Goal: Task Accomplishment & Management: Manage account settings

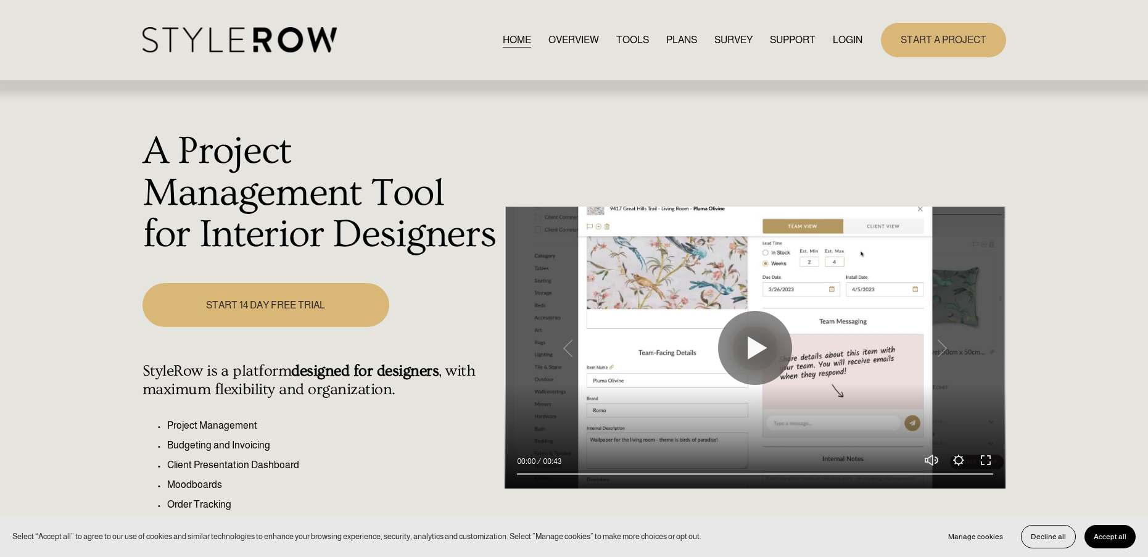
click at [838, 44] on link "LOGIN" at bounding box center [848, 39] width 30 height 17
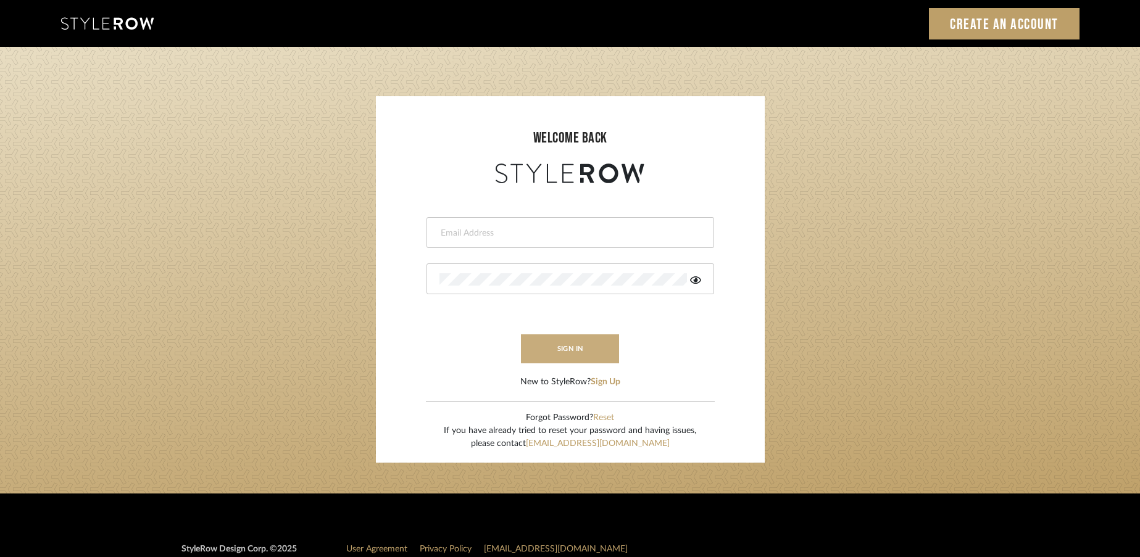
type input "rayeinteriordesign@gmail.com"
click at [598, 346] on button "sign in" at bounding box center [570, 348] width 99 height 29
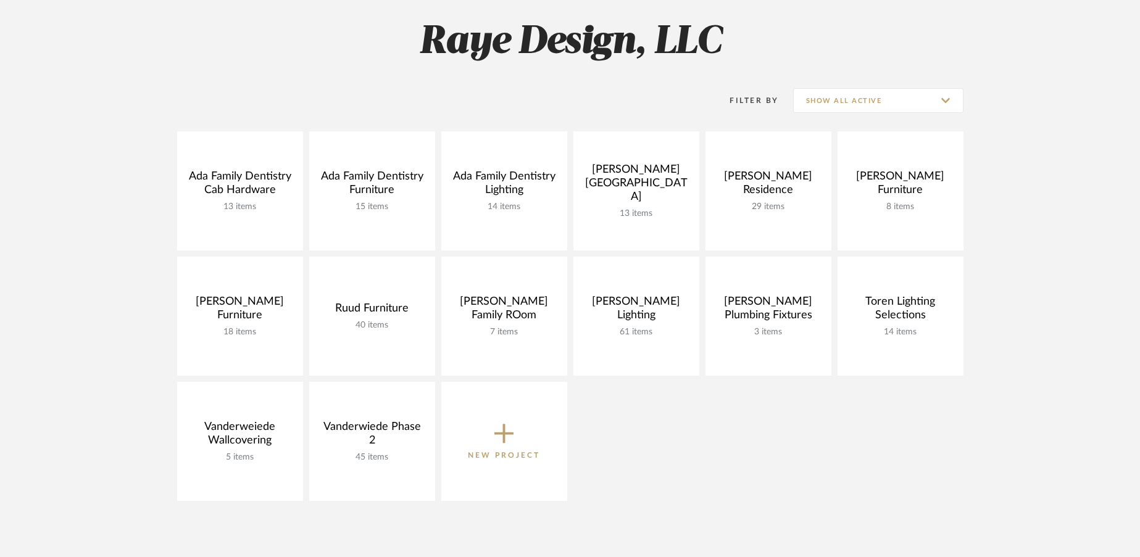
scroll to position [188, 0]
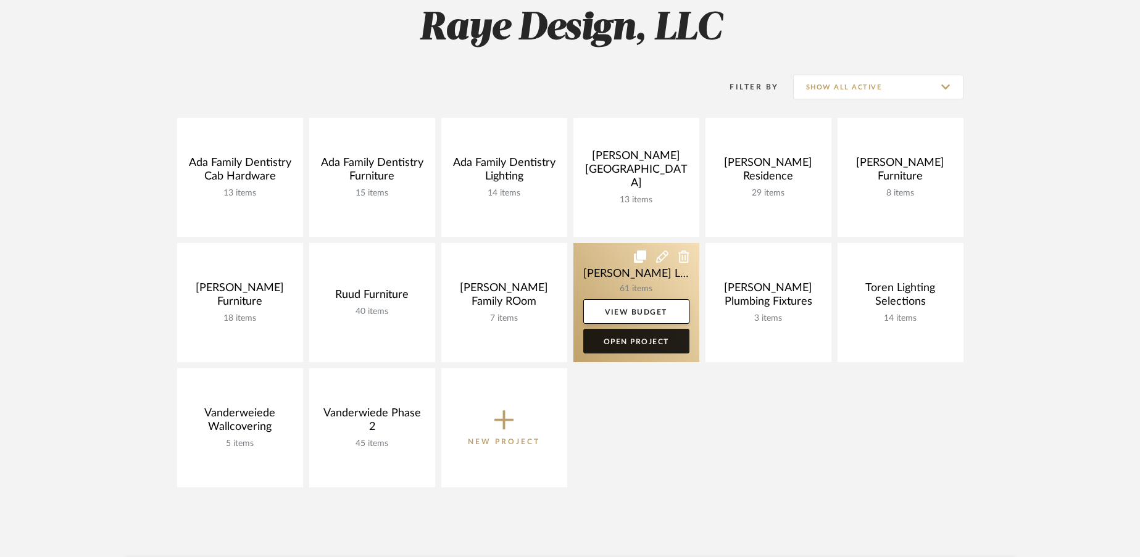
click at [631, 345] on link "Open Project" at bounding box center [636, 341] width 106 height 25
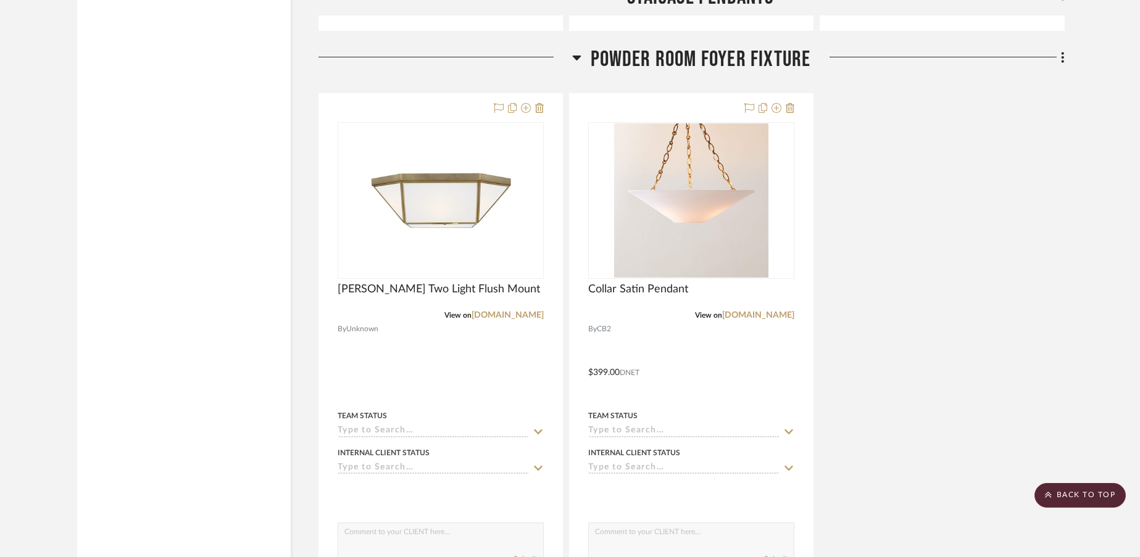
scroll to position [2015, 0]
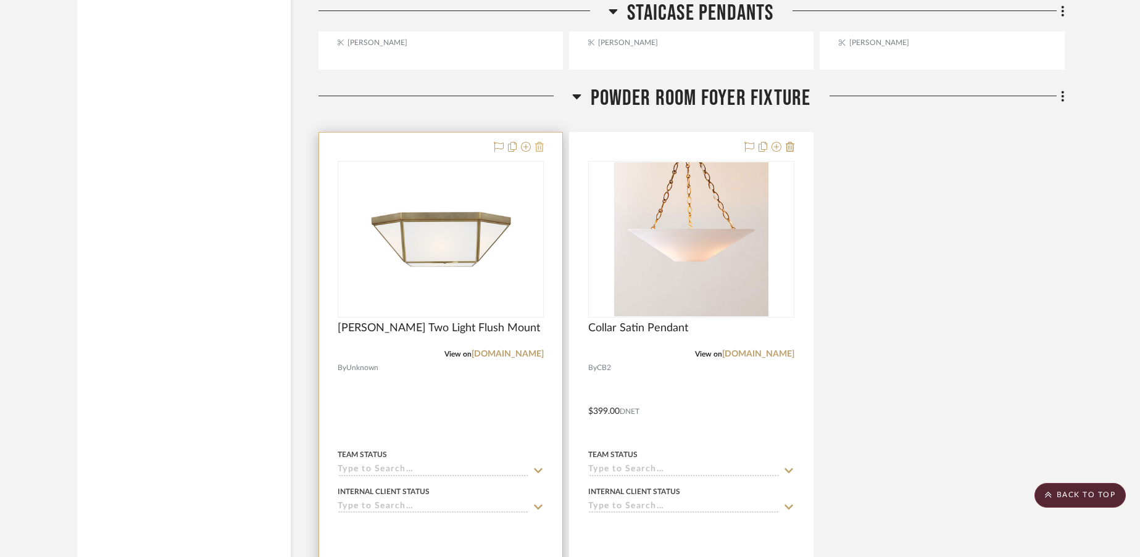
click at [539, 151] on icon at bounding box center [539, 147] width 9 height 10
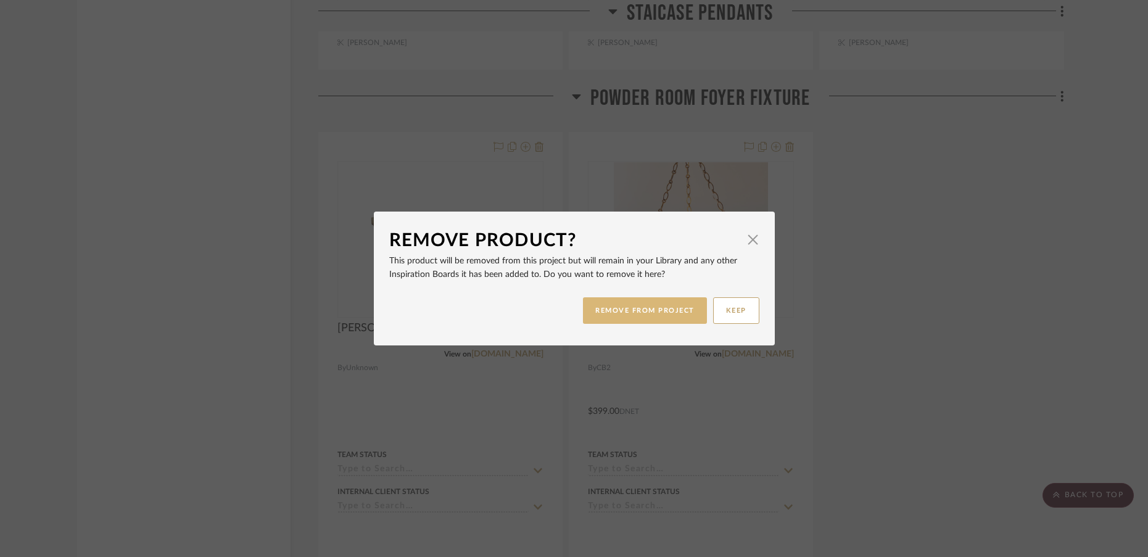
click at [618, 317] on button "REMOVE FROM PROJECT" at bounding box center [645, 310] width 124 height 27
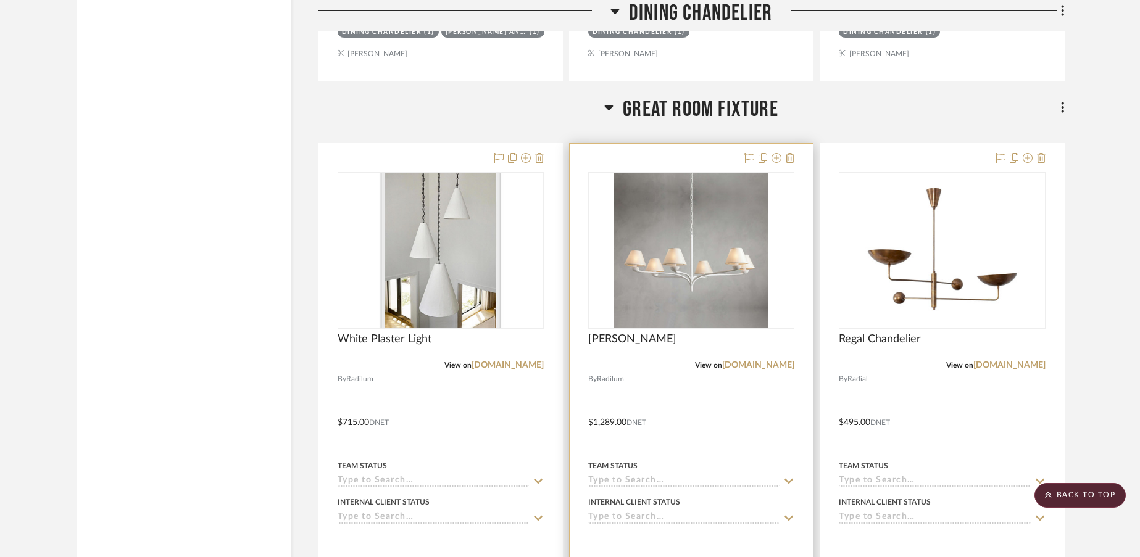
scroll to position [9197, 0]
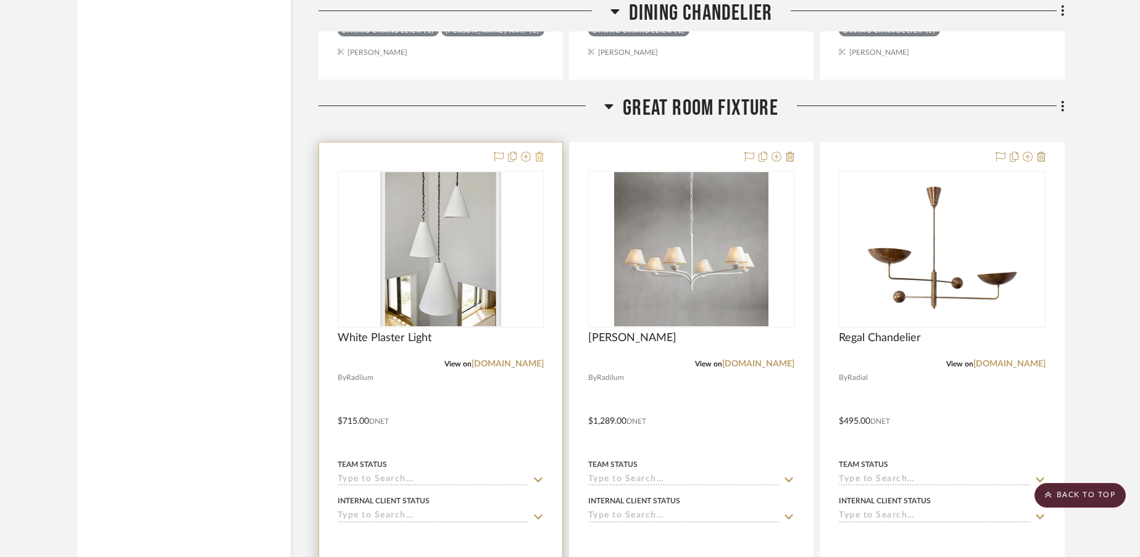
click at [541, 157] on icon at bounding box center [539, 157] width 9 height 10
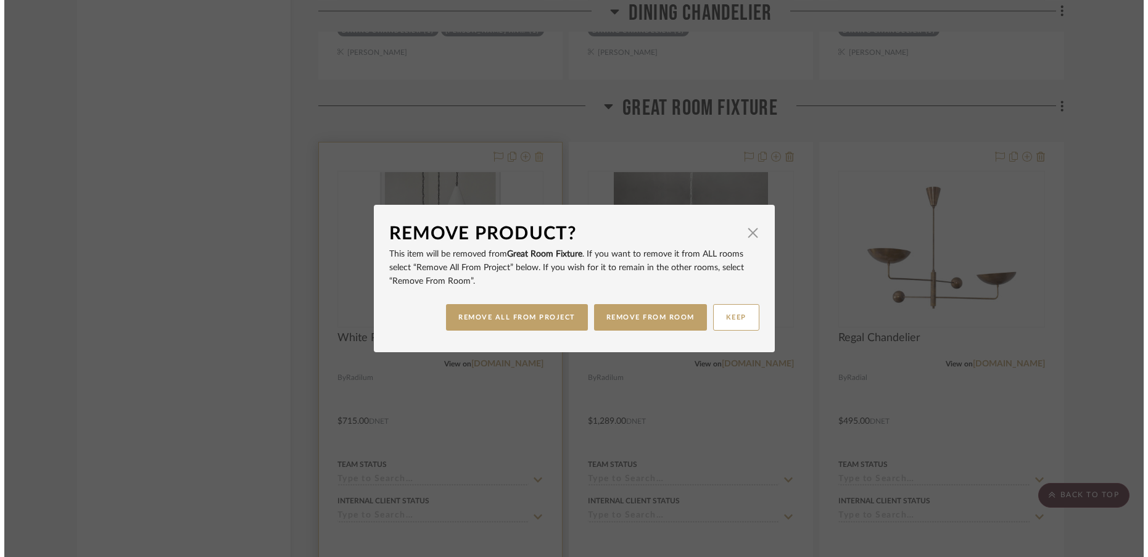
scroll to position [0, 0]
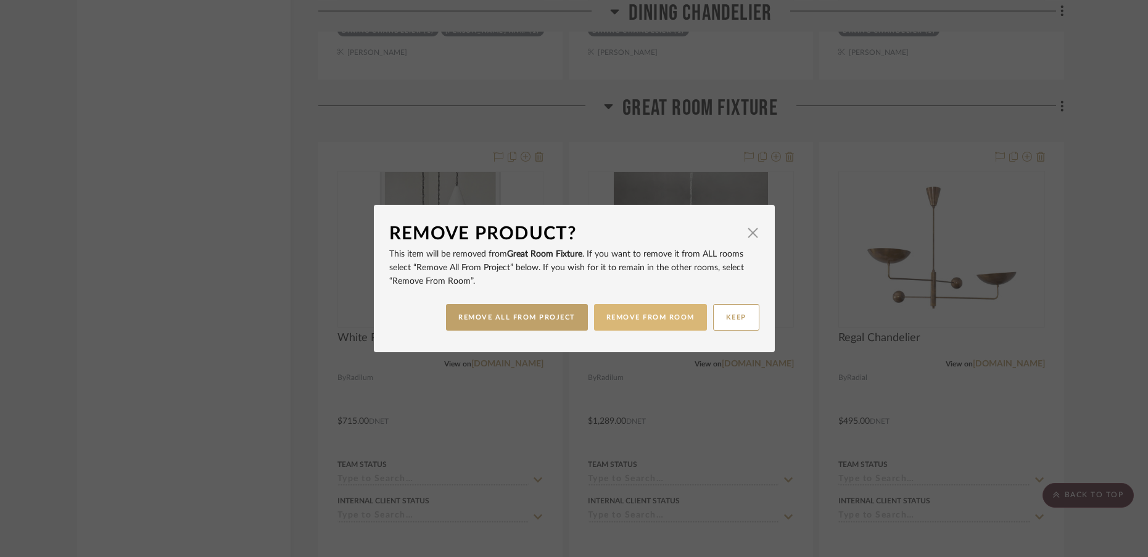
click at [621, 317] on button "REMOVE FROM ROOM" at bounding box center [650, 317] width 113 height 27
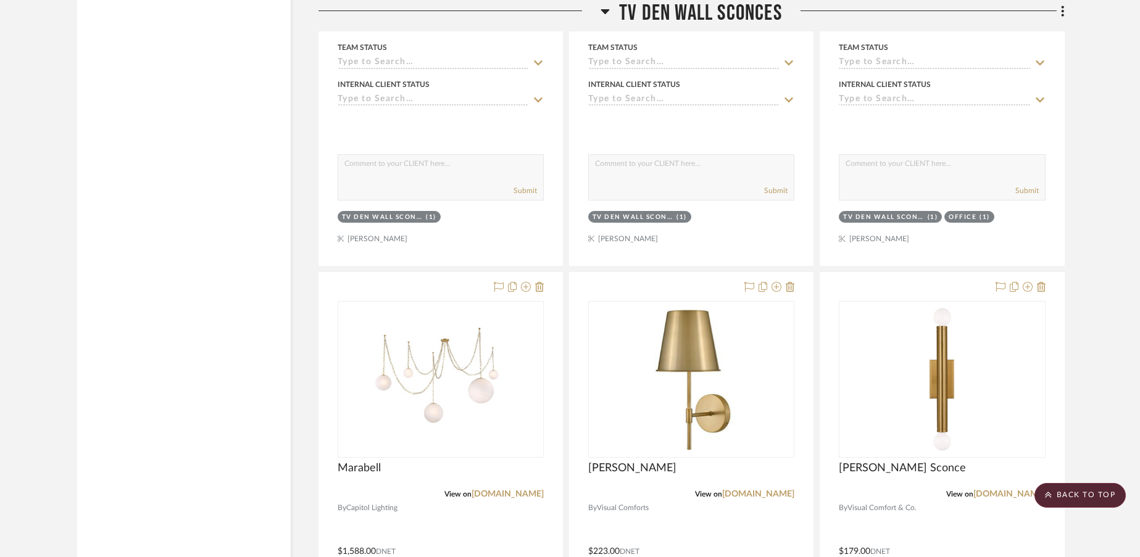
scroll to position [10764, 0]
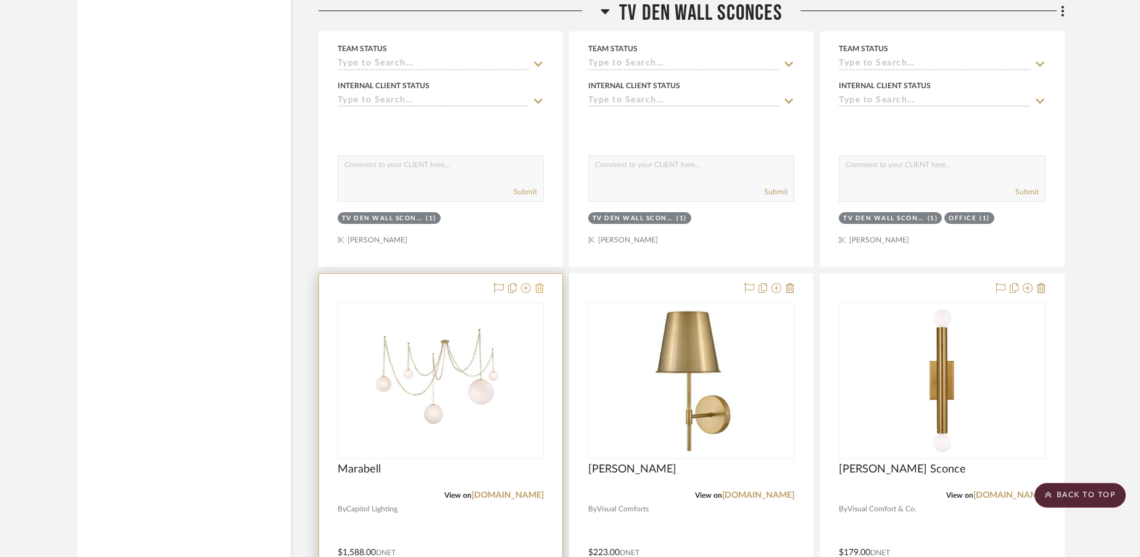
click at [542, 289] on icon at bounding box center [539, 288] width 9 height 10
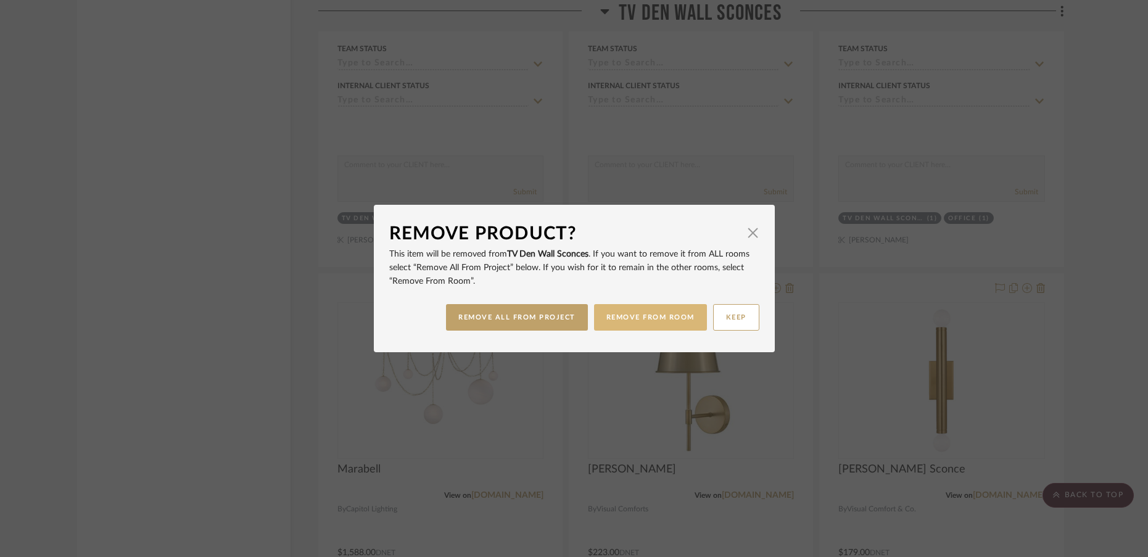
click at [610, 322] on button "REMOVE FROM ROOM" at bounding box center [650, 317] width 113 height 27
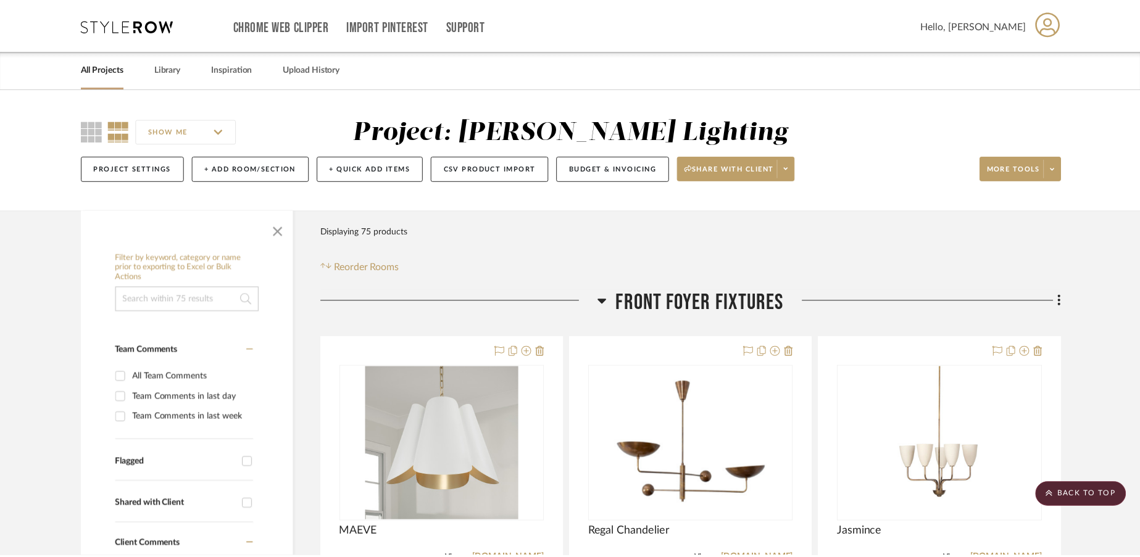
scroll to position [10764, 0]
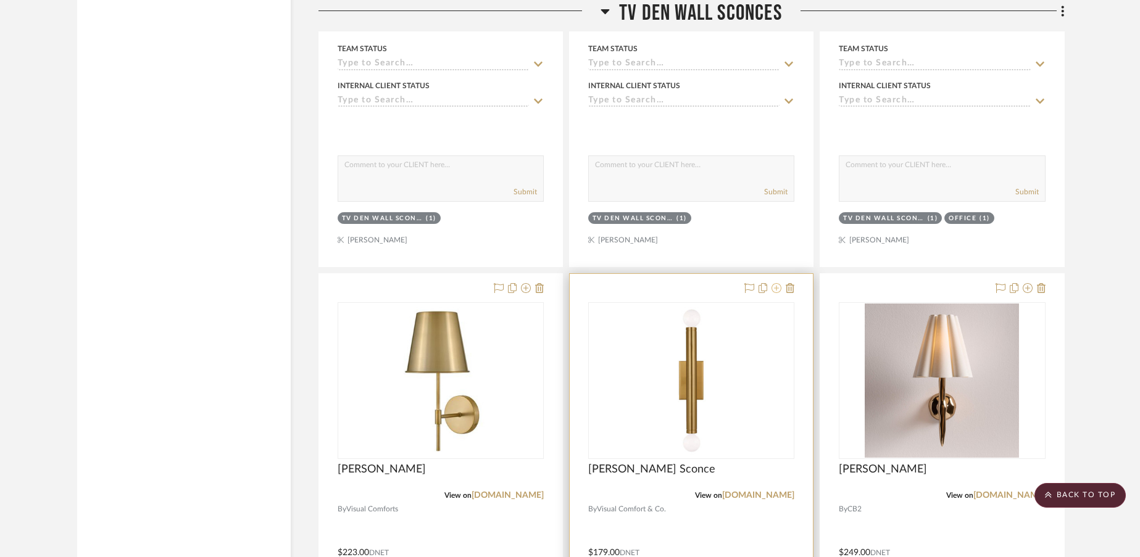
click at [776, 289] on icon at bounding box center [776, 288] width 10 height 10
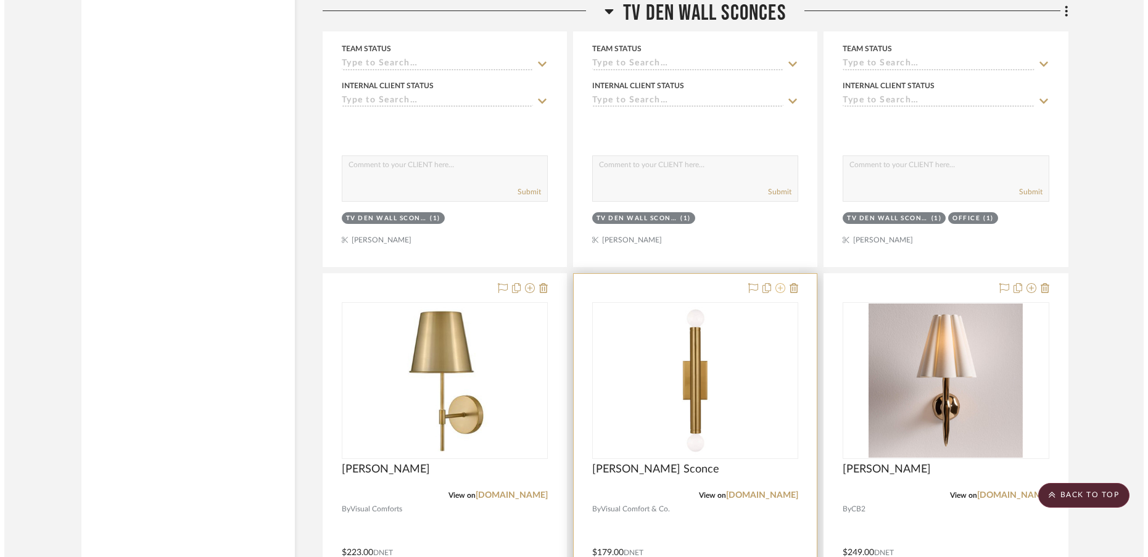
scroll to position [0, 0]
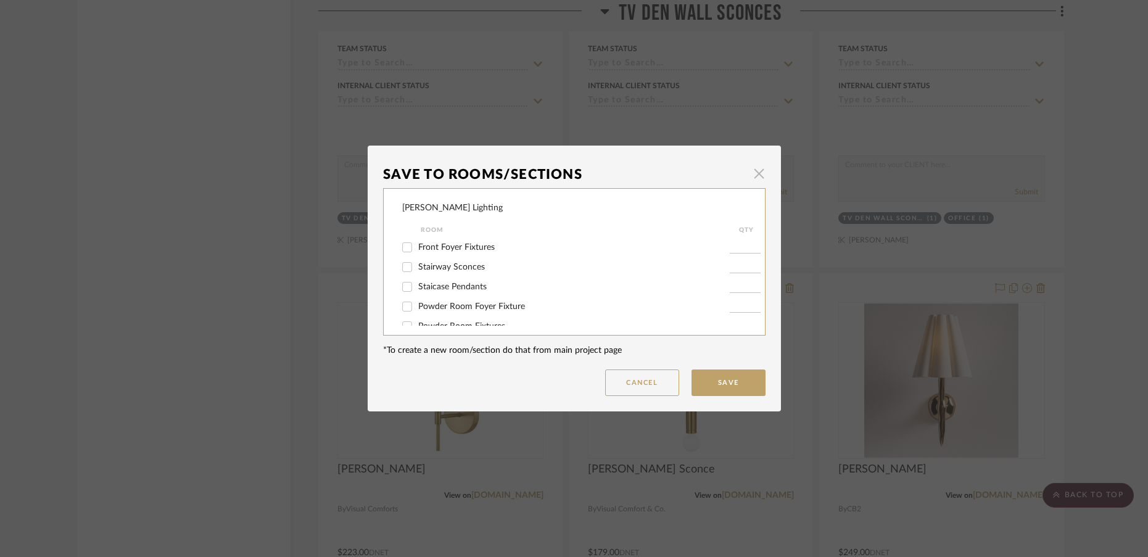
click at [752, 176] on span "button" at bounding box center [759, 173] width 25 height 25
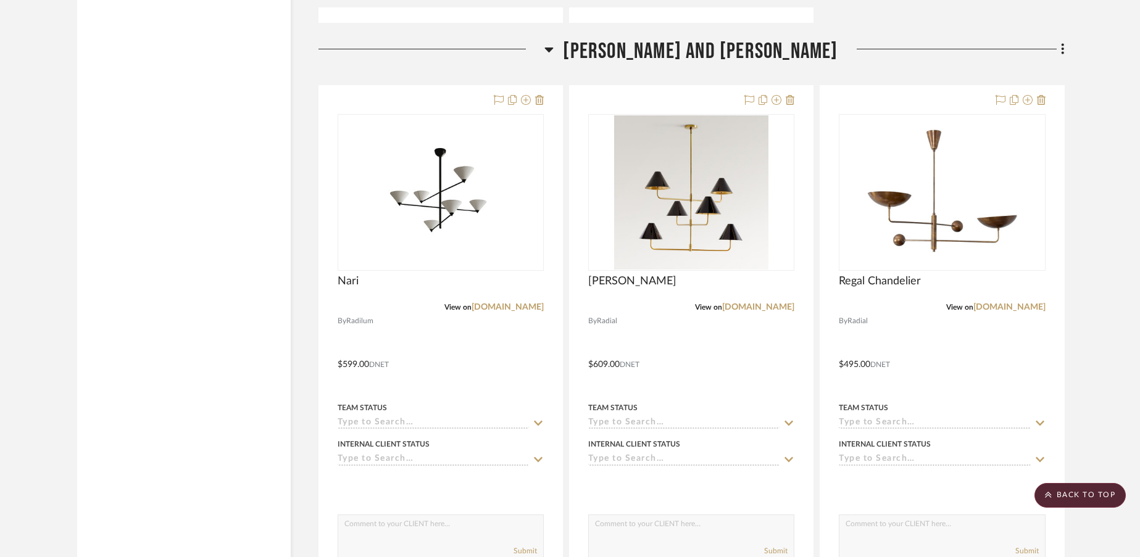
scroll to position [12762, 0]
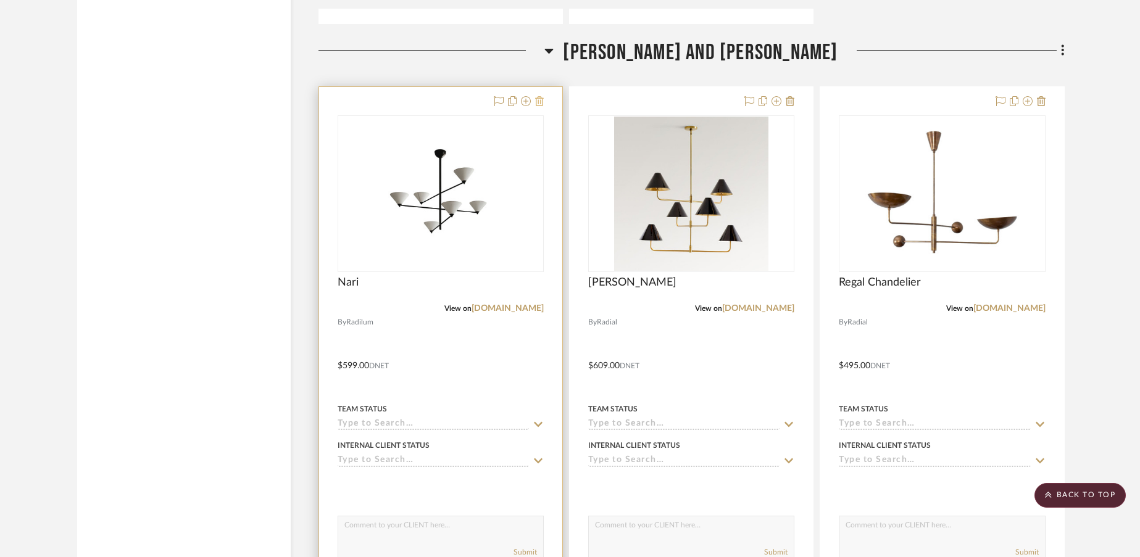
click at [541, 104] on icon at bounding box center [539, 101] width 9 height 10
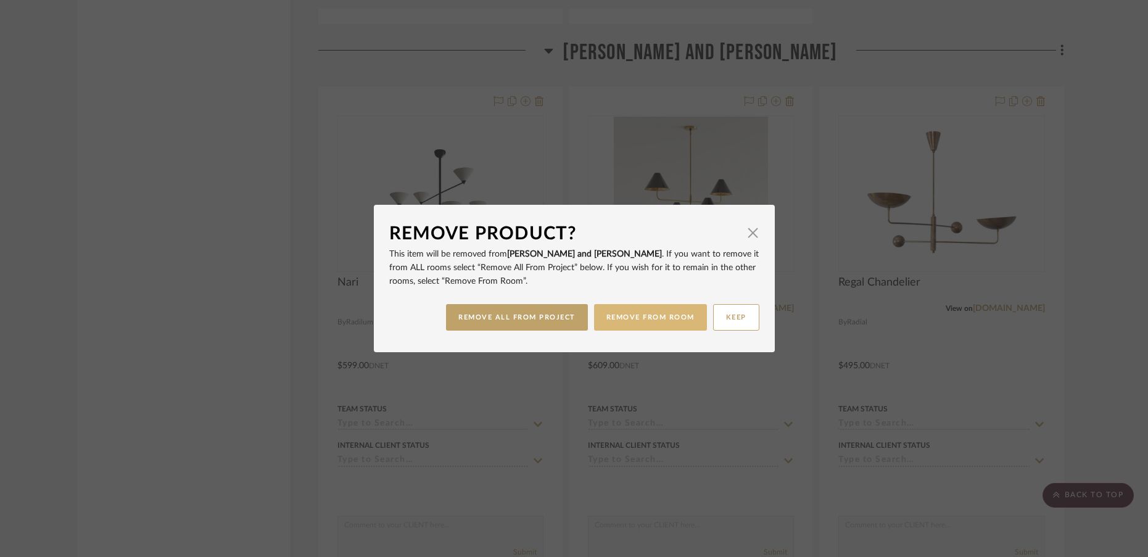
click at [640, 312] on button "REMOVE FROM ROOM" at bounding box center [650, 317] width 113 height 27
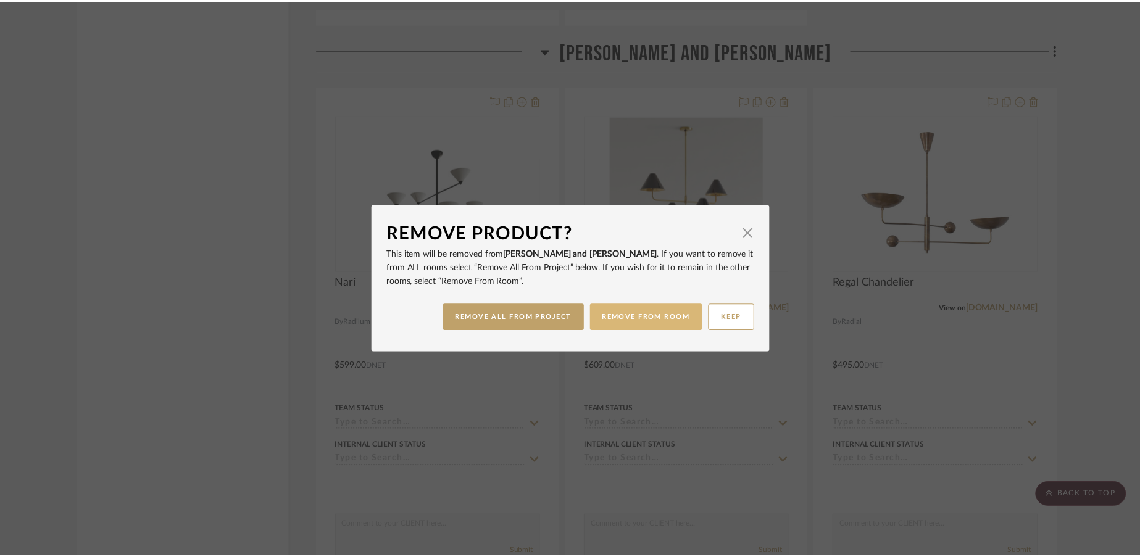
scroll to position [12762, 0]
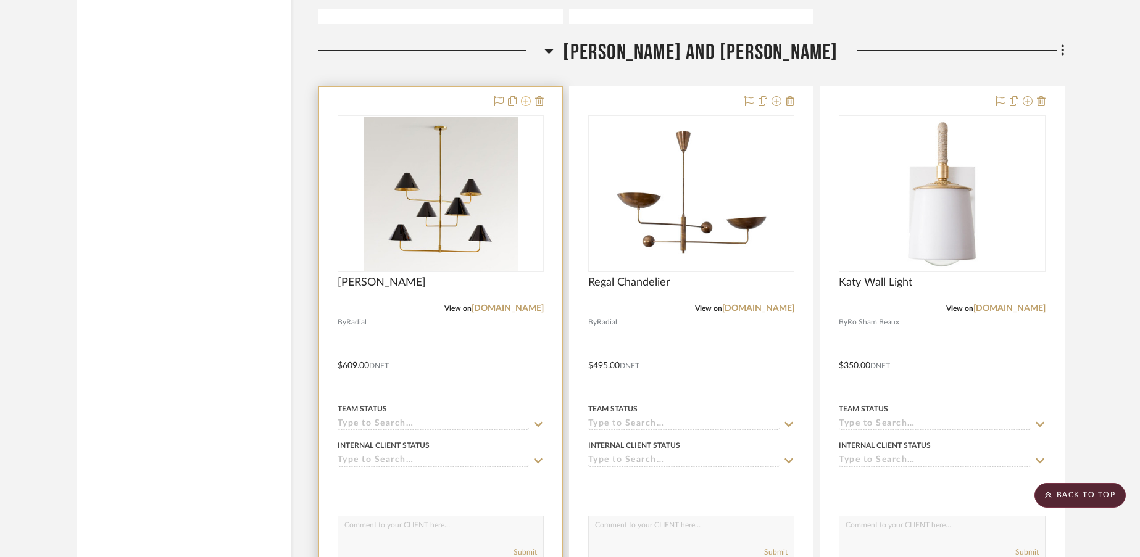
click at [526, 102] on icon at bounding box center [526, 101] width 10 height 10
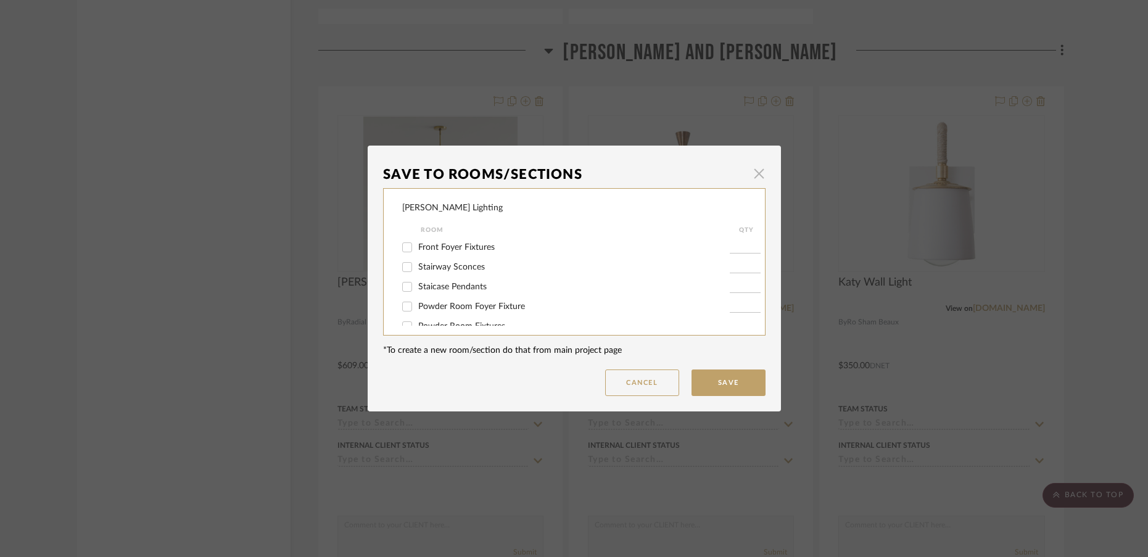
click at [755, 175] on span "button" at bounding box center [759, 173] width 25 height 25
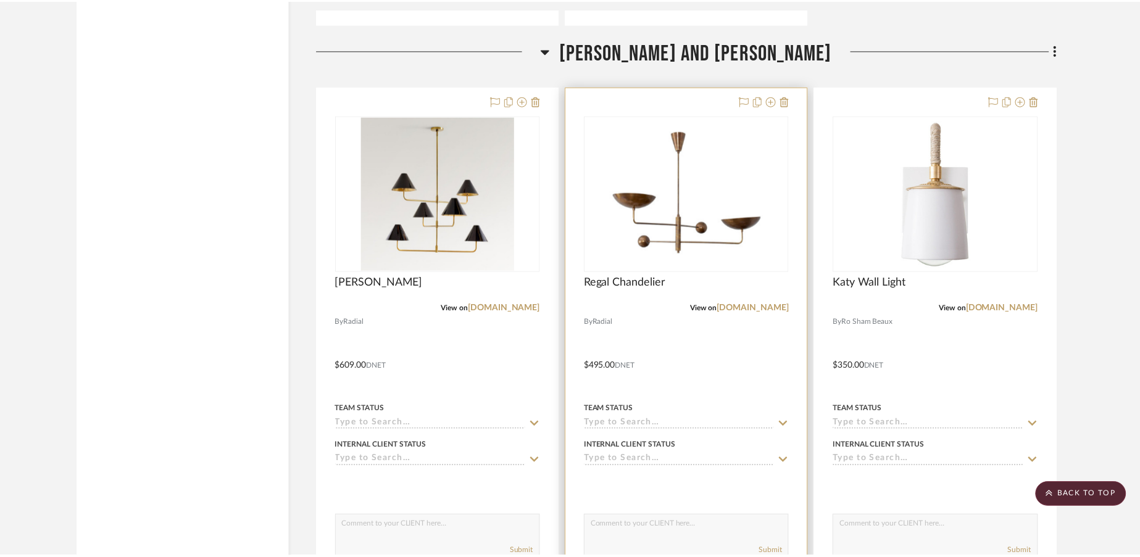
scroll to position [12762, 0]
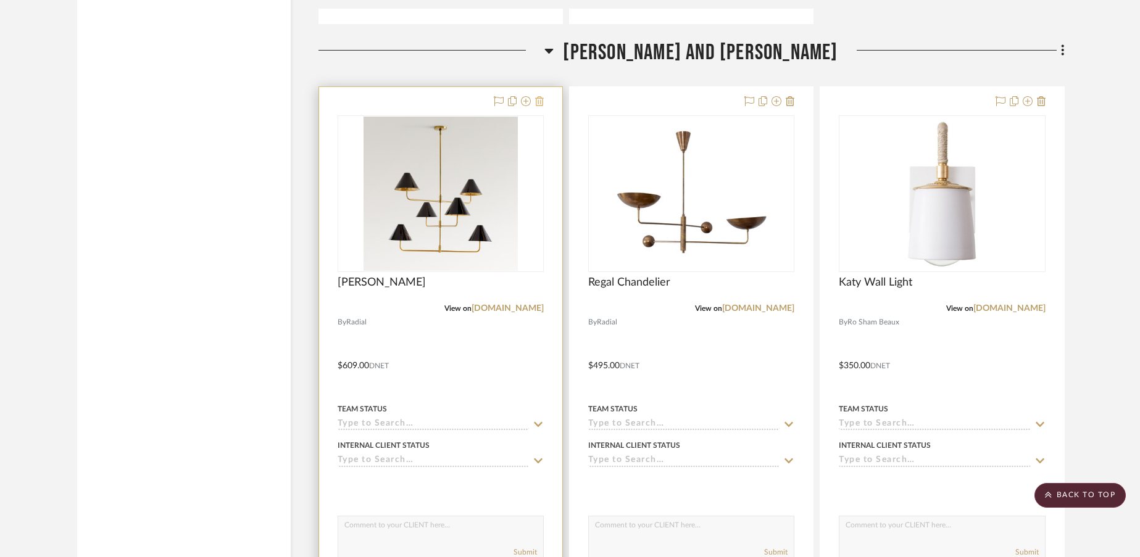
click at [541, 104] on icon at bounding box center [539, 101] width 9 height 10
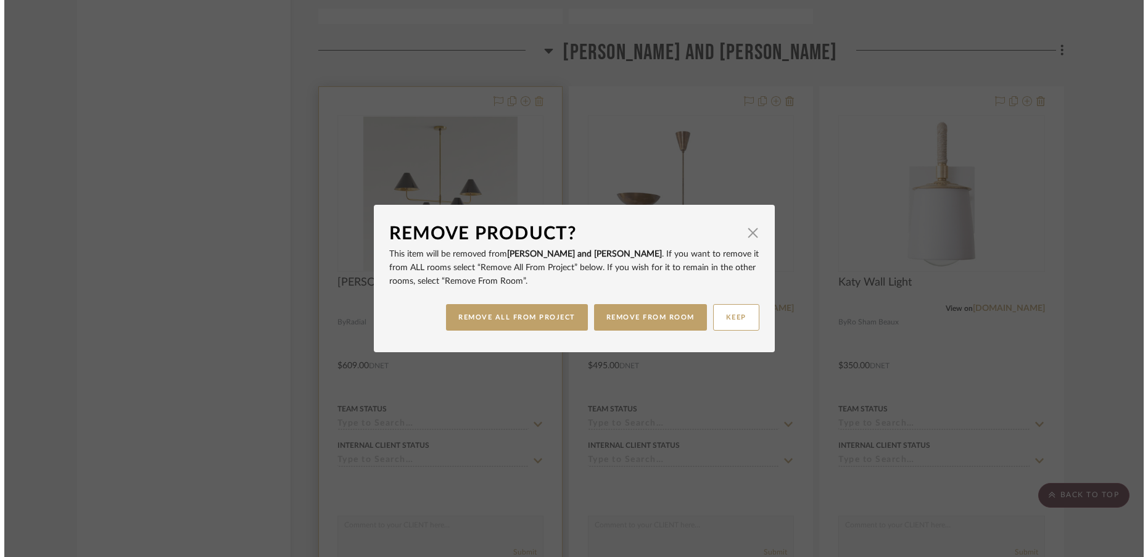
scroll to position [0, 0]
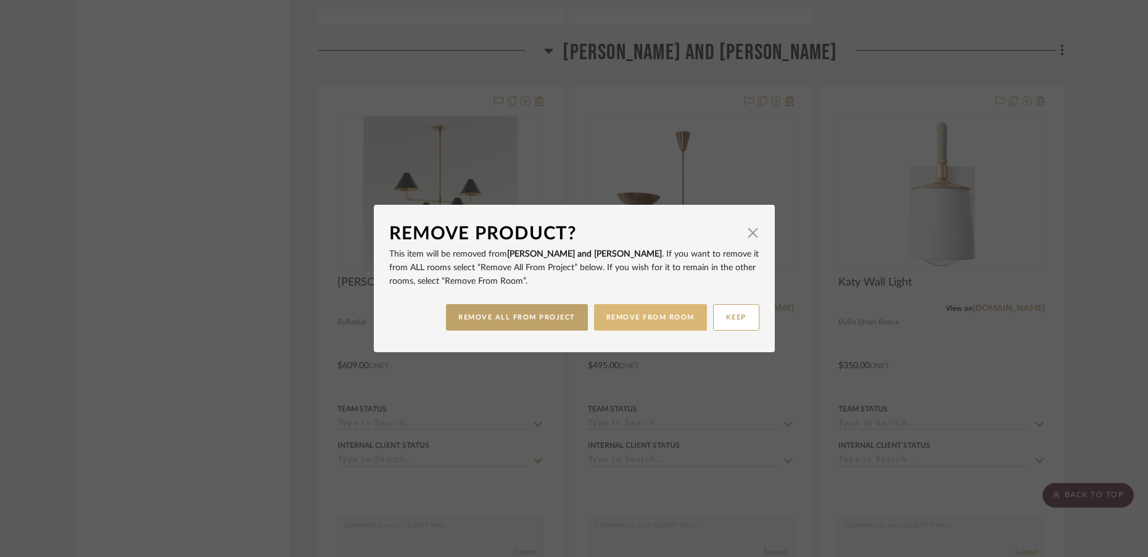
click at [647, 318] on button "REMOVE FROM ROOM" at bounding box center [650, 317] width 113 height 27
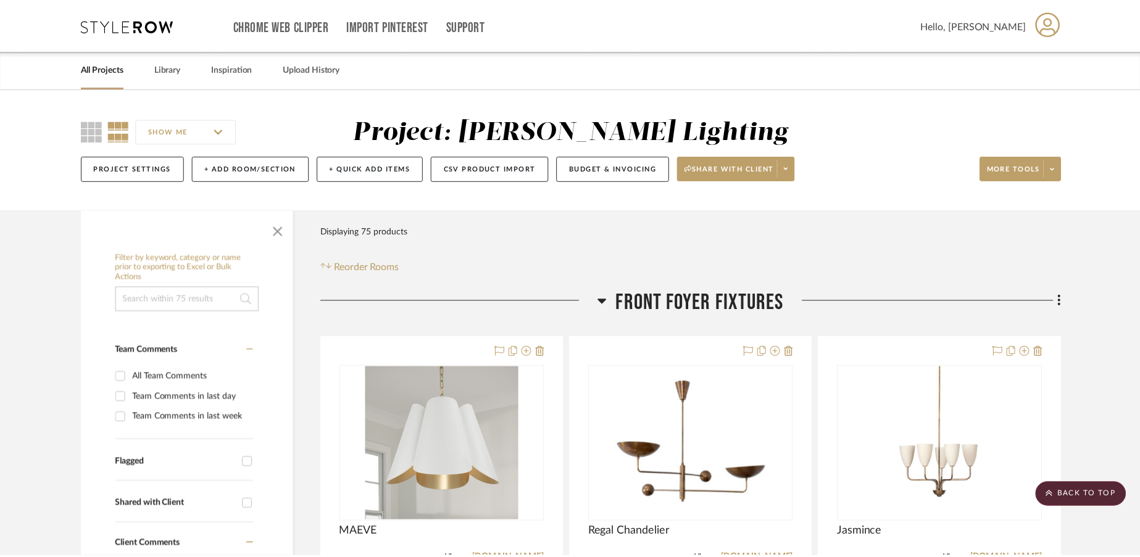
scroll to position [12762, 0]
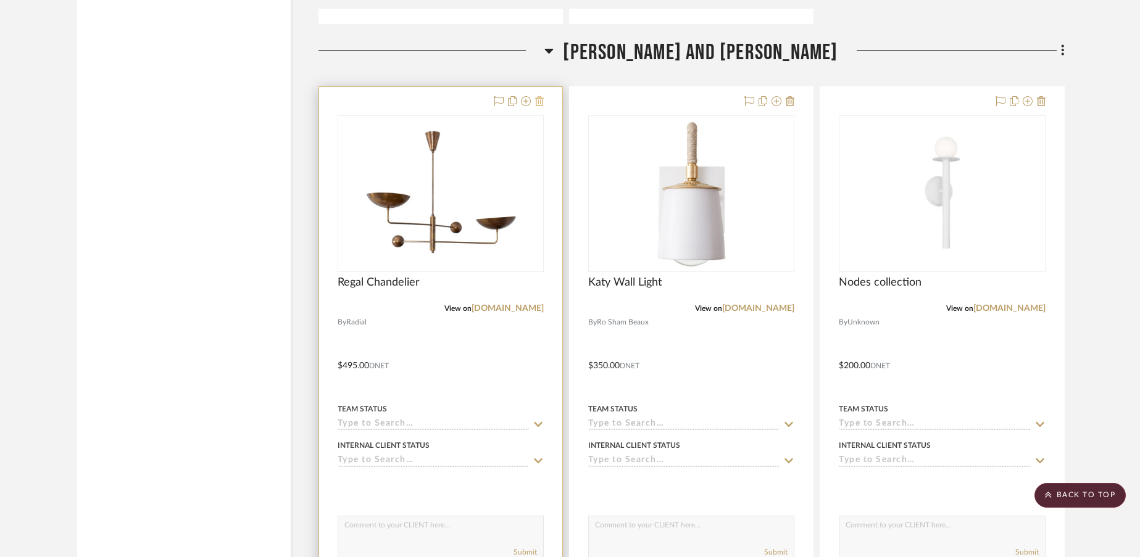
click at [538, 102] on icon at bounding box center [539, 101] width 9 height 10
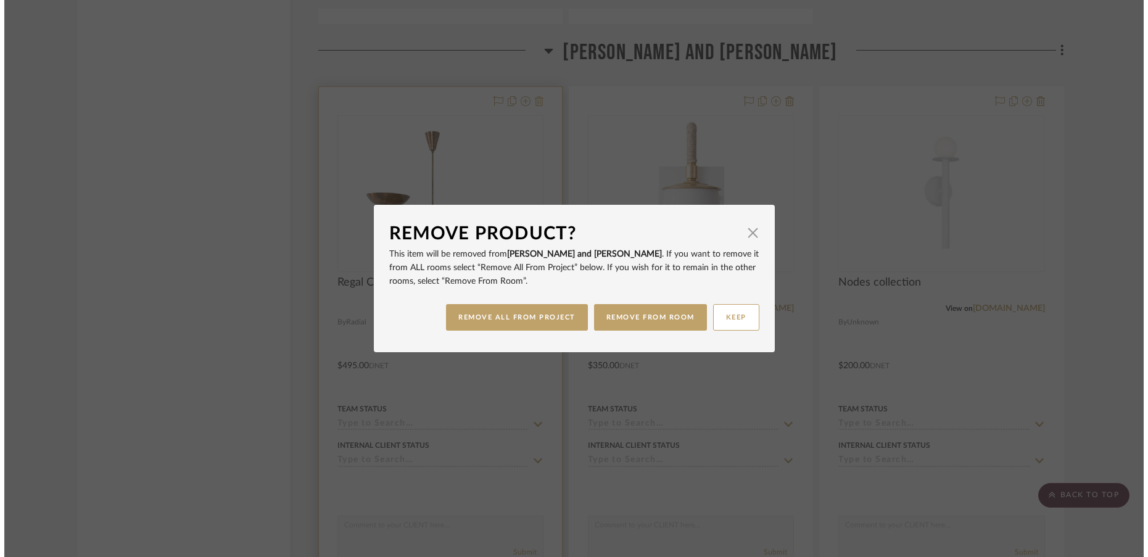
scroll to position [0, 0]
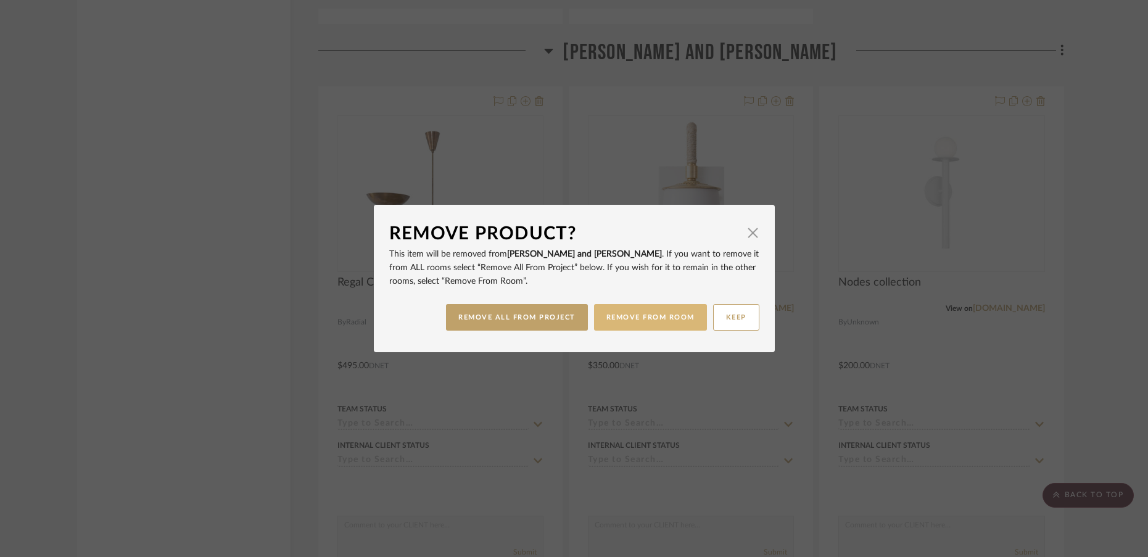
click at [644, 317] on button "REMOVE FROM ROOM" at bounding box center [650, 317] width 113 height 27
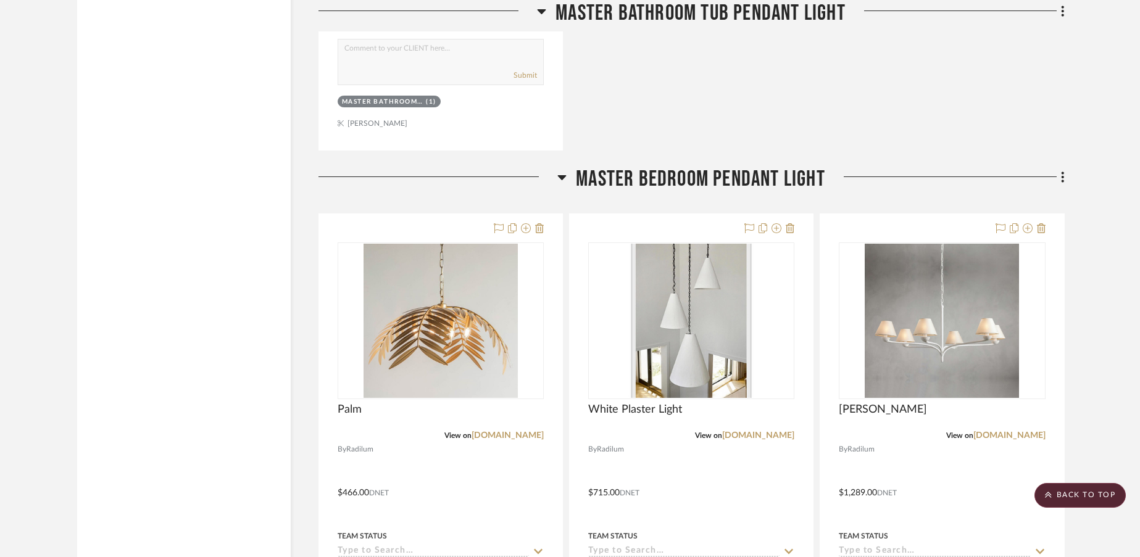
scroll to position [16277, 0]
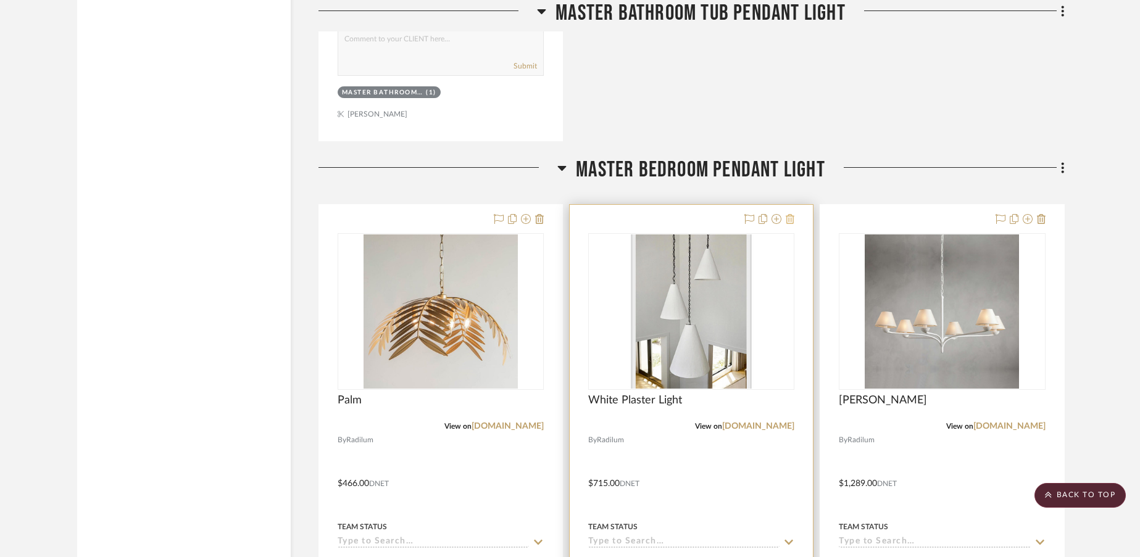
click at [790, 220] on icon at bounding box center [790, 219] width 9 height 10
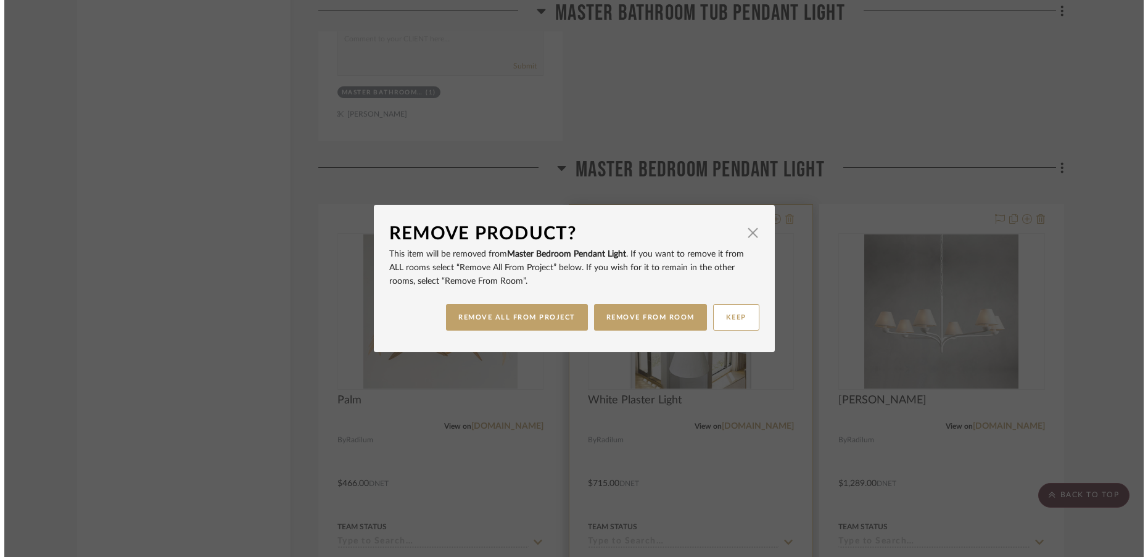
scroll to position [0, 0]
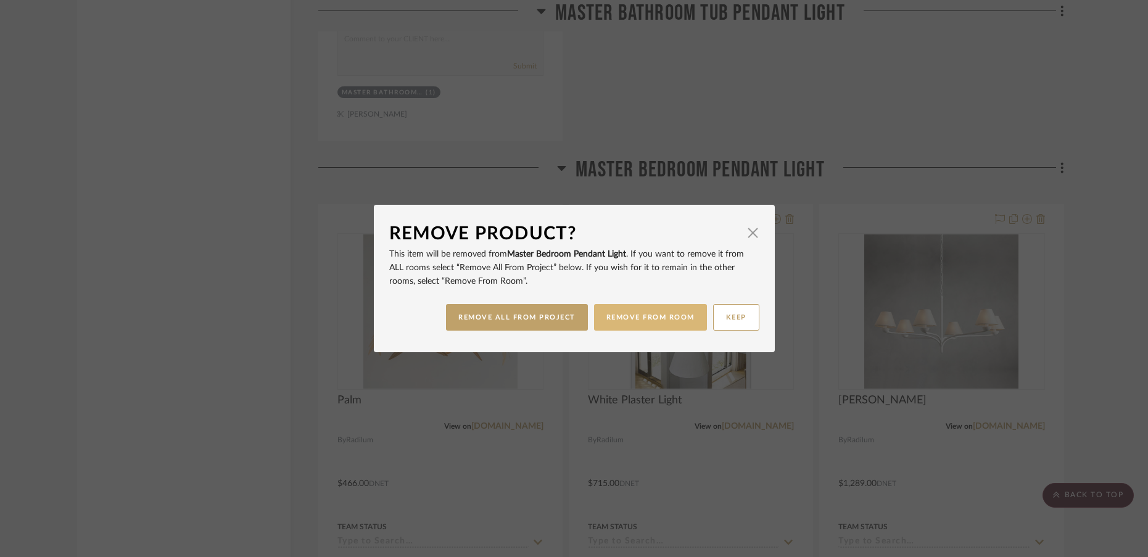
click at [660, 322] on button "REMOVE FROM ROOM" at bounding box center [650, 317] width 113 height 27
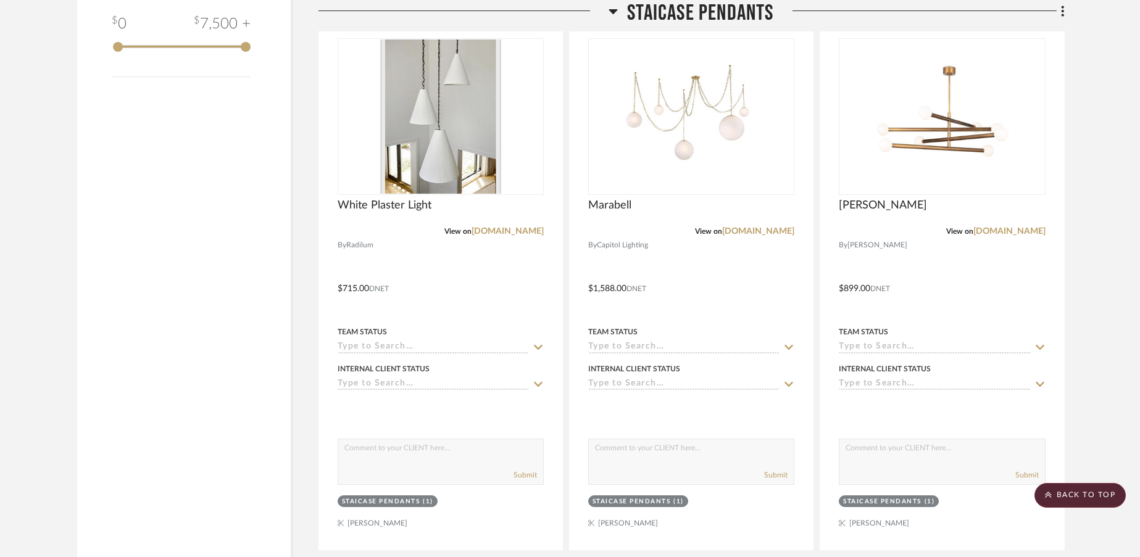
scroll to position [918, 0]
